Goal: Navigation & Orientation: Find specific page/section

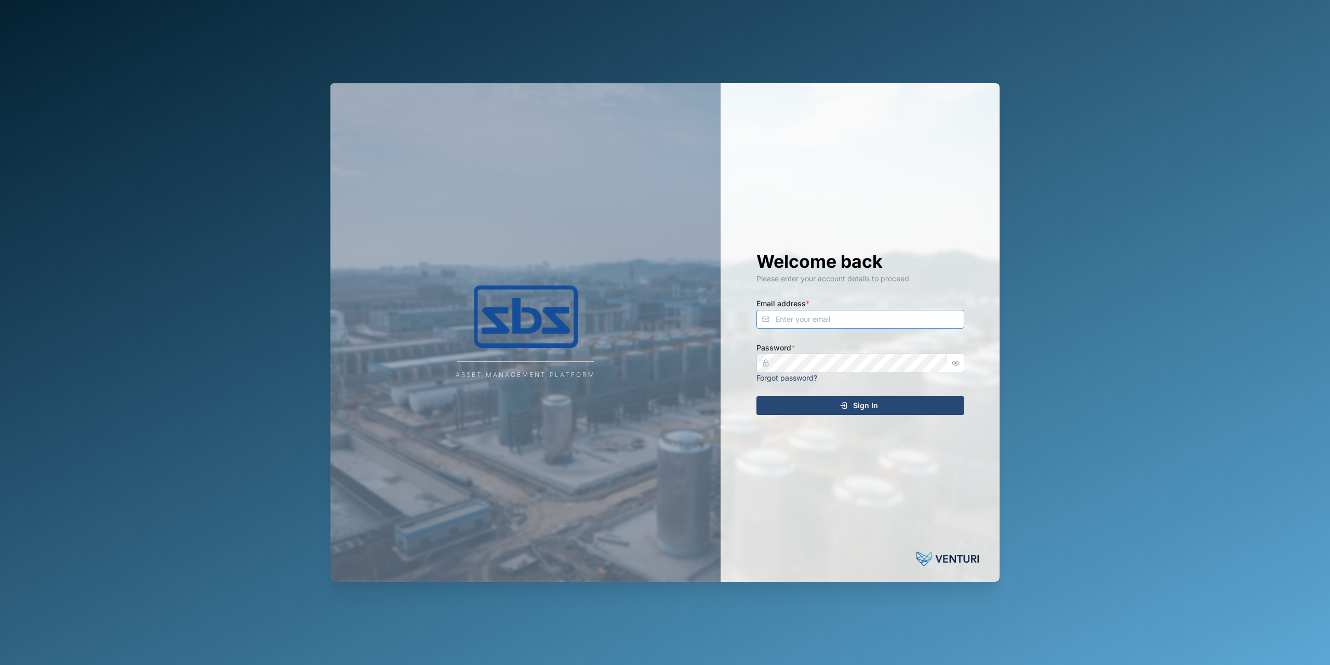
click at [829, 326] on input "Email address *" at bounding box center [861, 319] width 208 height 19
type input "[PERSON_NAME][EMAIL_ADDRESS][DOMAIN_NAME]"
click at [836, 407] on div "Sign In" at bounding box center [858, 405] width 191 height 18
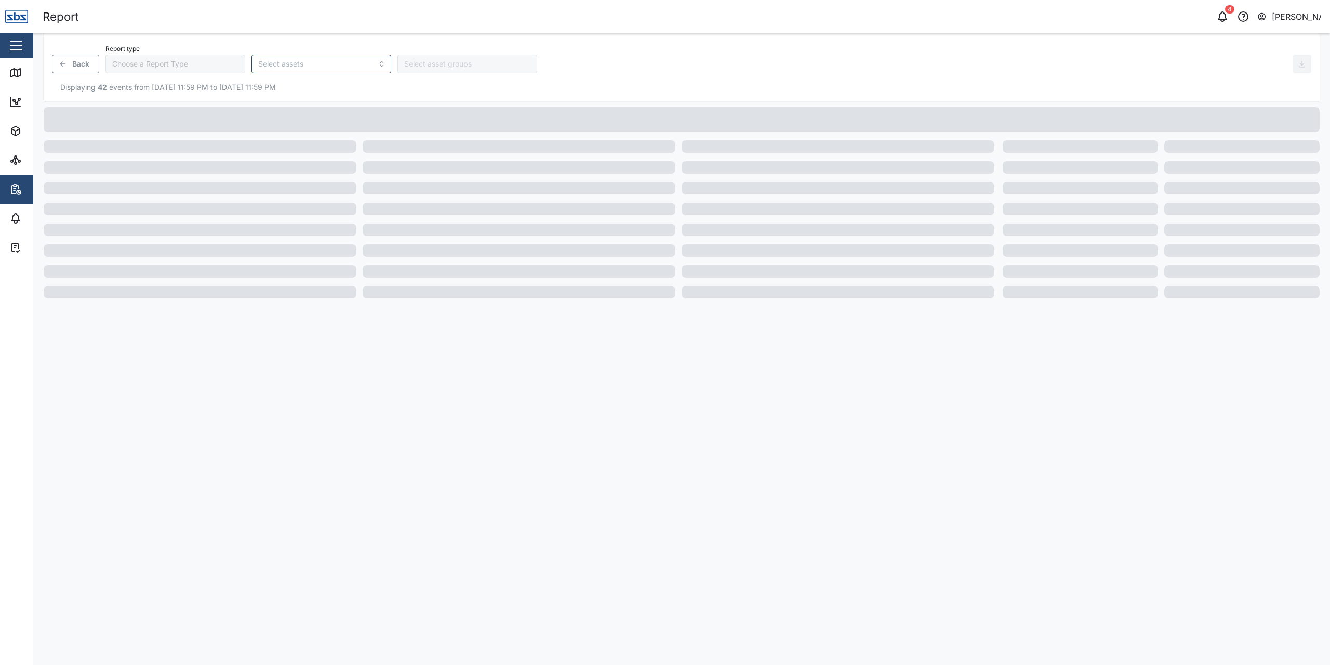
type input "Trip History"
click at [10, 77] on icon at bounding box center [15, 73] width 12 height 12
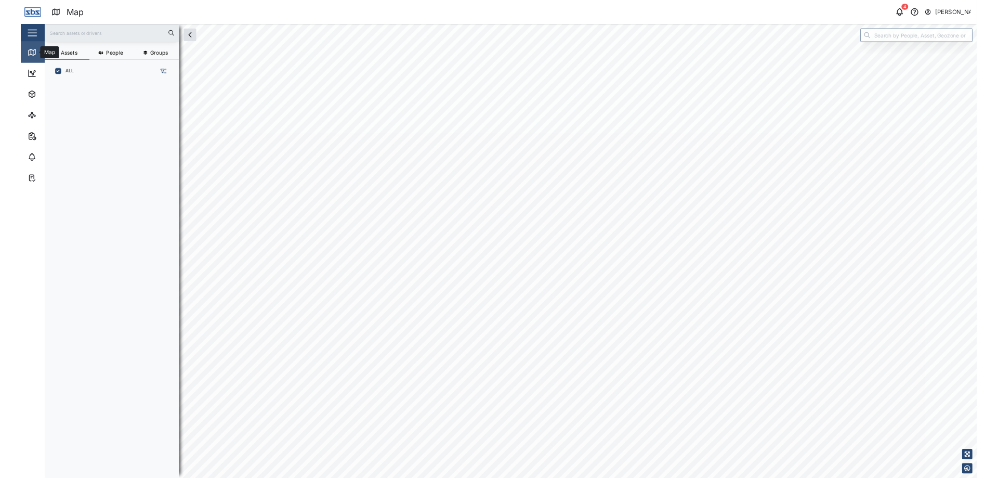
scroll to position [8, 8]
